Goal: Download file/media

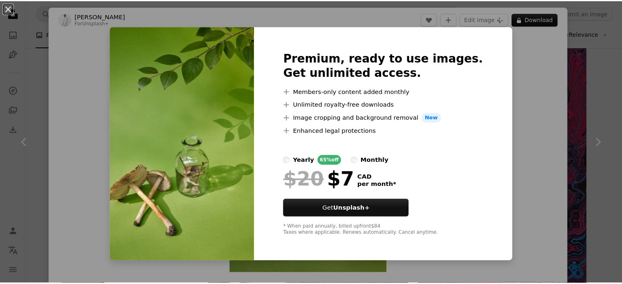
scroll to position [3342, 0]
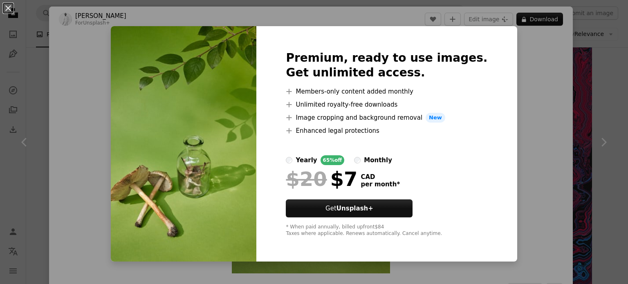
click at [531, 105] on div "An X shape Premium, ready to use images. Get unlimited access. A plus sign Memb…" at bounding box center [314, 142] width 628 height 284
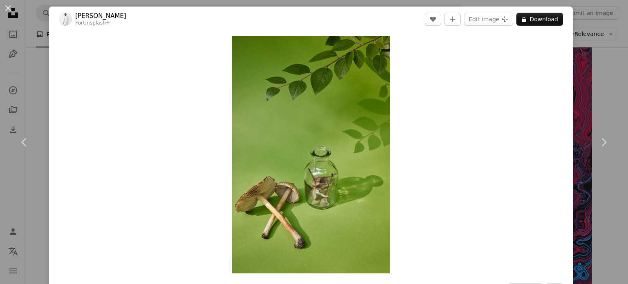
click at [20, 191] on div "An X shape Chevron left Chevron right [PERSON_NAME] For Unsplash+ A heart A plu…" at bounding box center [314, 142] width 628 height 284
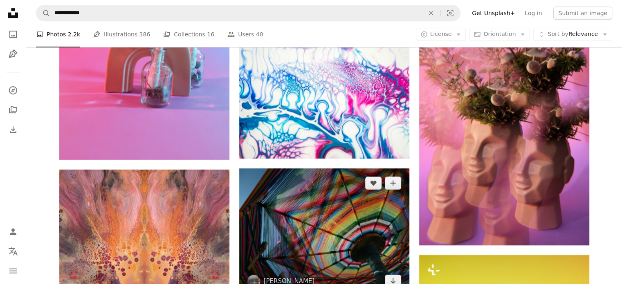
scroll to position [9721, 0]
